Goal: Transaction & Acquisition: Book appointment/travel/reservation

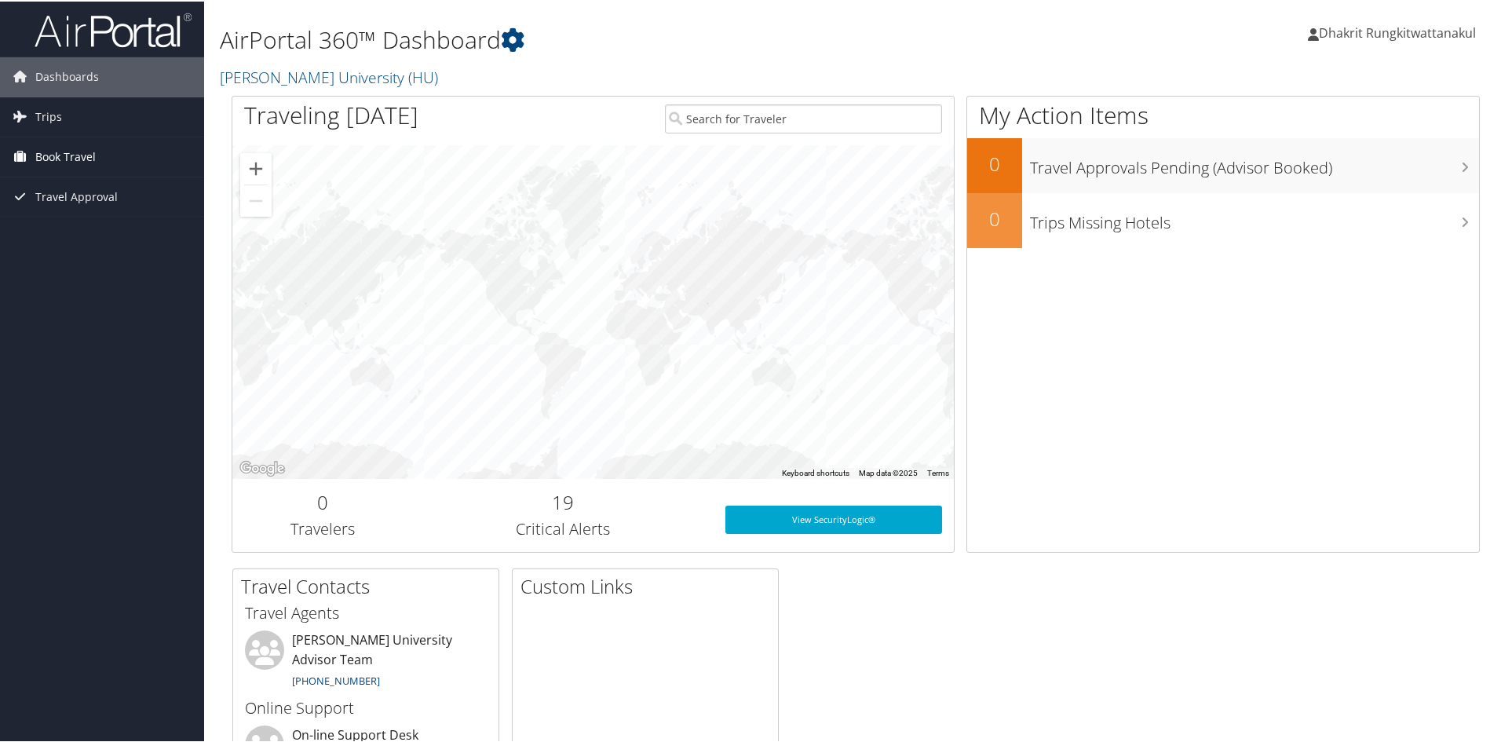
click at [68, 152] on span "Book Travel" at bounding box center [65, 155] width 60 height 39
click at [74, 211] on link "Book/Manage Online Trips" at bounding box center [102, 211] width 204 height 24
click at [76, 204] on link "Book/Manage Online Trips" at bounding box center [102, 211] width 204 height 24
